Goal: Task Accomplishment & Management: Use online tool/utility

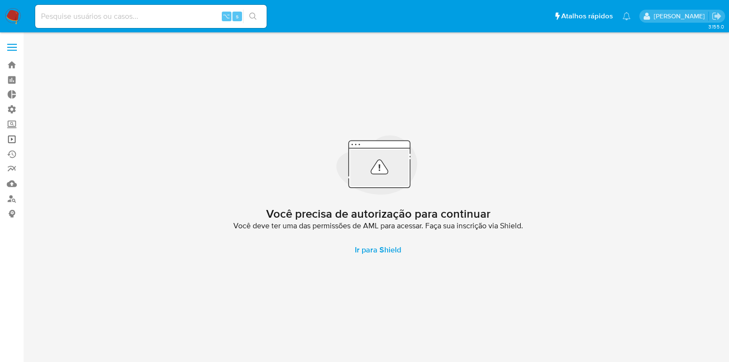
click at [14, 140] on link "Operações em massa" at bounding box center [57, 139] width 115 height 15
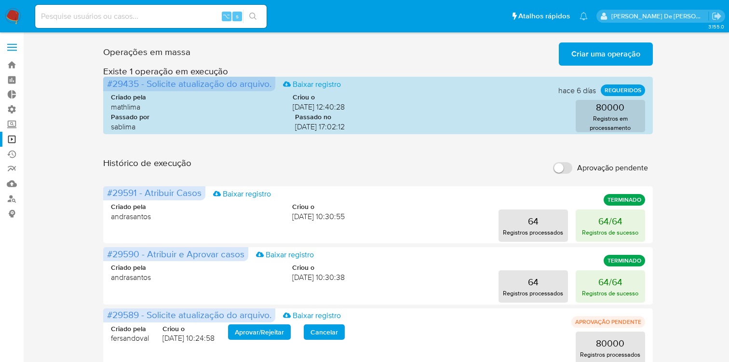
click at [568, 170] on input "Aprovação pendente" at bounding box center [562, 168] width 19 height 12
checkbox input "true"
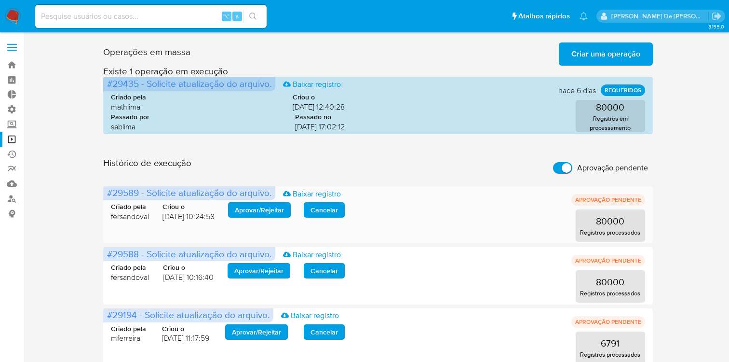
click at [260, 212] on span "Aprovar / Rejeitar" at bounding box center [259, 210] width 49 height 14
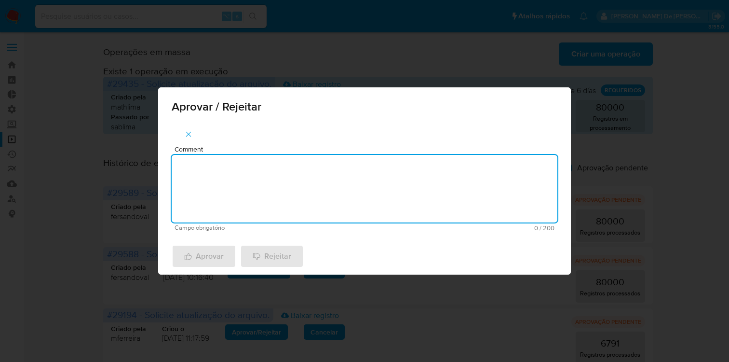
click at [275, 190] on textarea "Comment" at bounding box center [365, 189] width 386 height 68
type textarea "De acordo"
click at [204, 267] on span "Aprovar" at bounding box center [204, 255] width 40 height 21
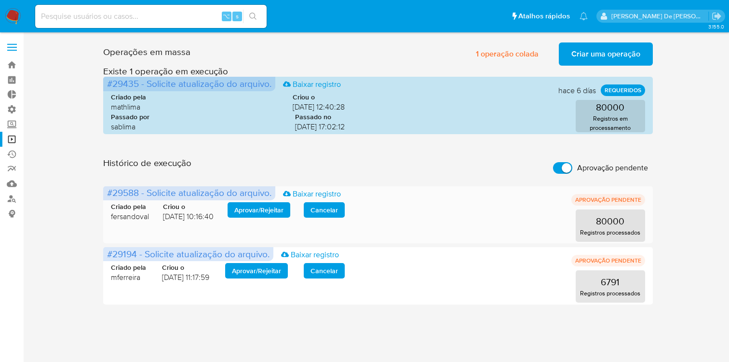
click at [248, 211] on span "Aprovar / Rejeitar" at bounding box center [258, 210] width 49 height 14
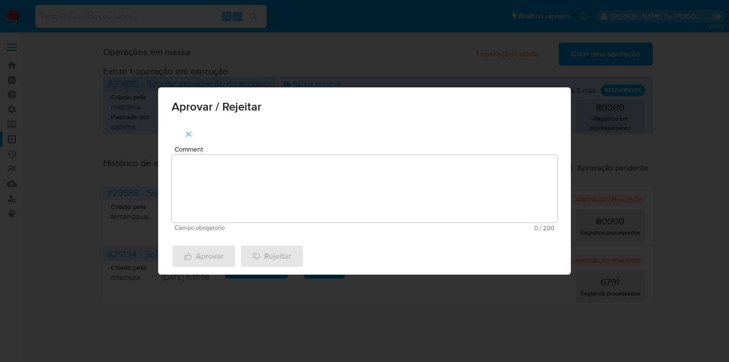
click at [247, 210] on textarea "Comment" at bounding box center [365, 189] width 386 height 68
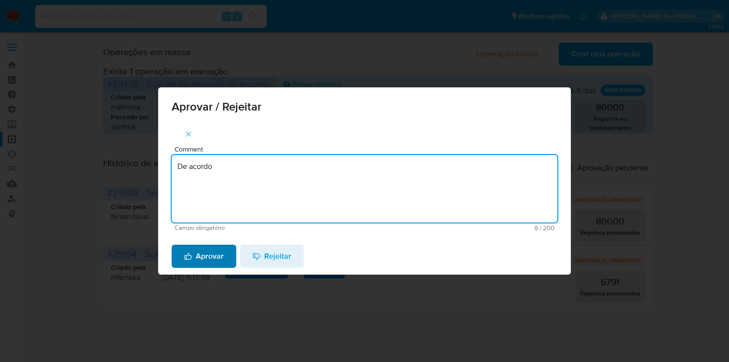
type textarea "De acordo"
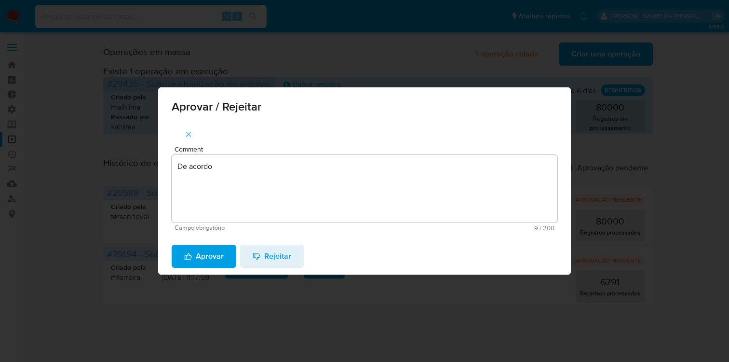
click at [211, 262] on span "Aprovar" at bounding box center [204, 255] width 40 height 21
